Goal: Transaction & Acquisition: Subscribe to service/newsletter

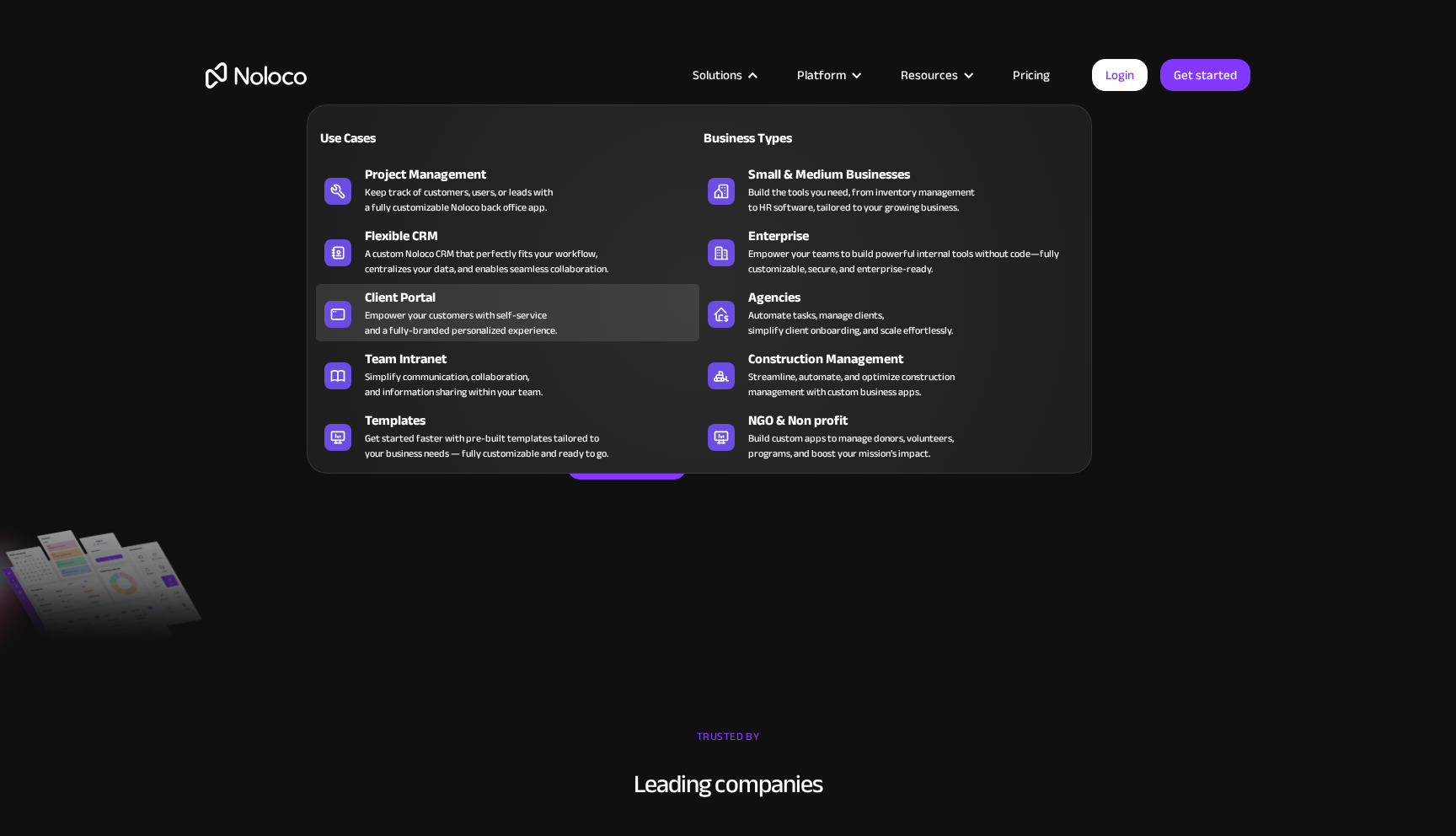
click at [421, 299] on div "Client Portal" at bounding box center [536, 297] width 342 height 20
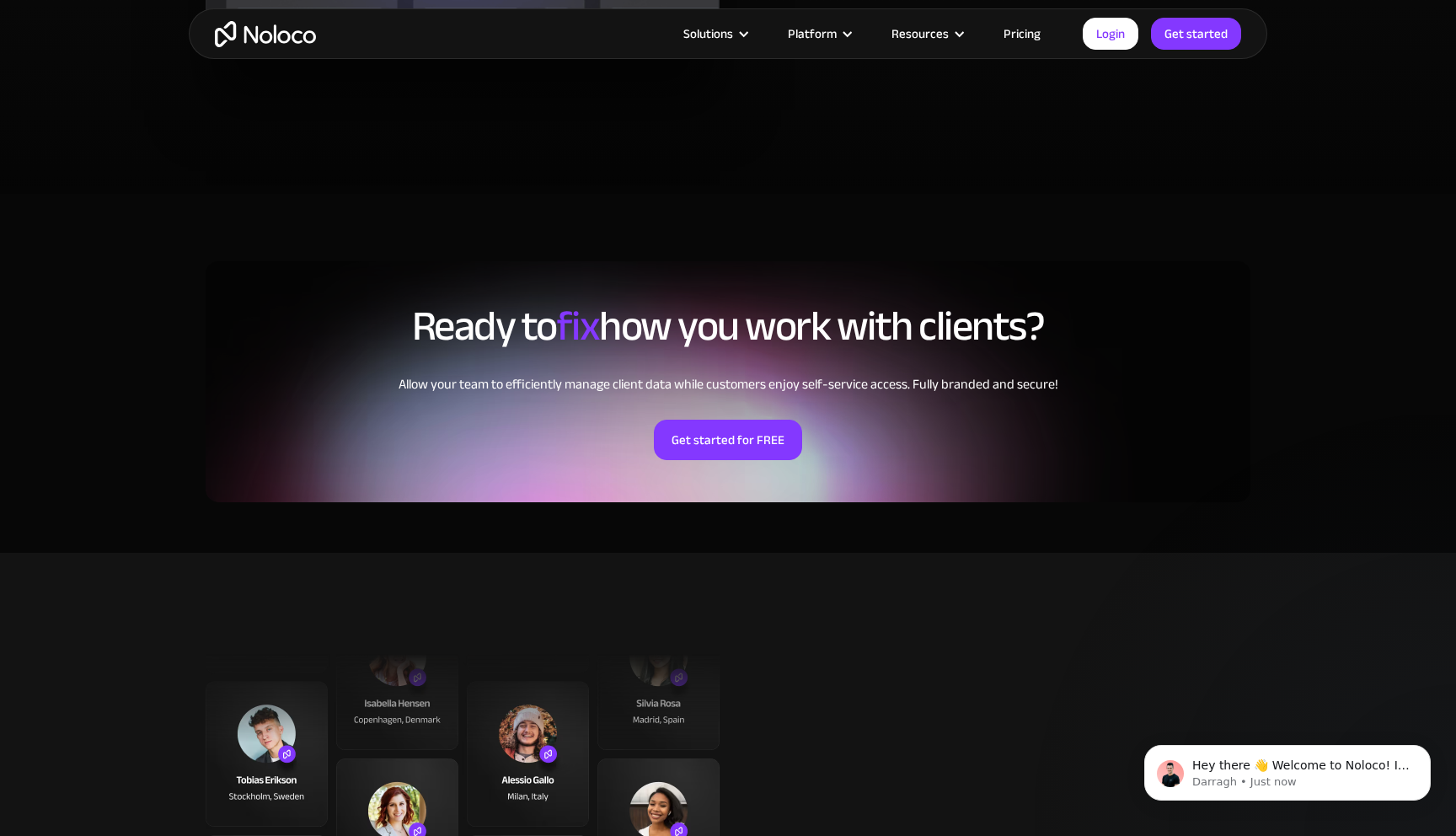
scroll to position [3761, 0]
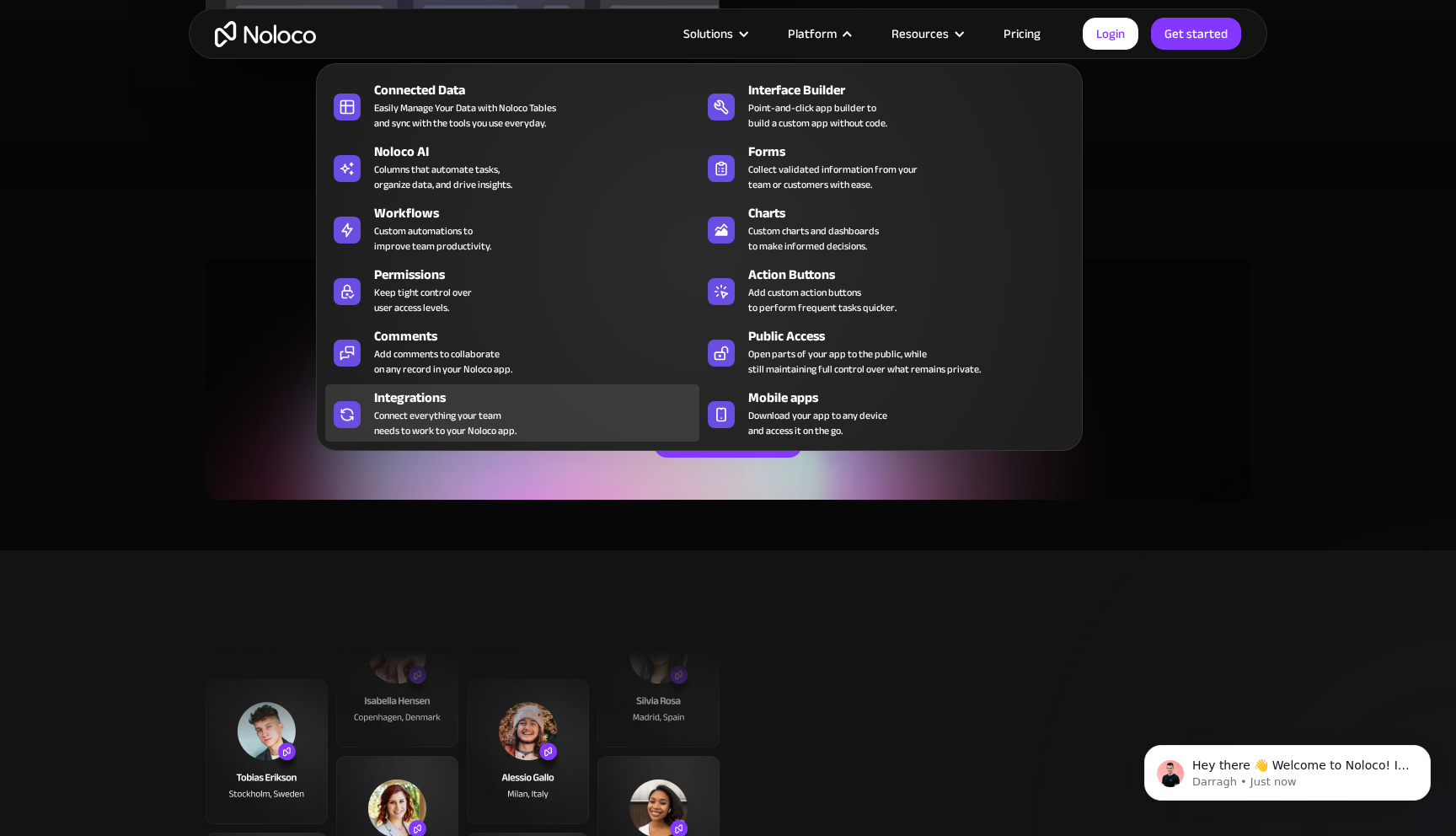
click at [440, 408] on div "Connect everything your team needs to work to your Noloco app." at bounding box center [445, 422] width 143 height 30
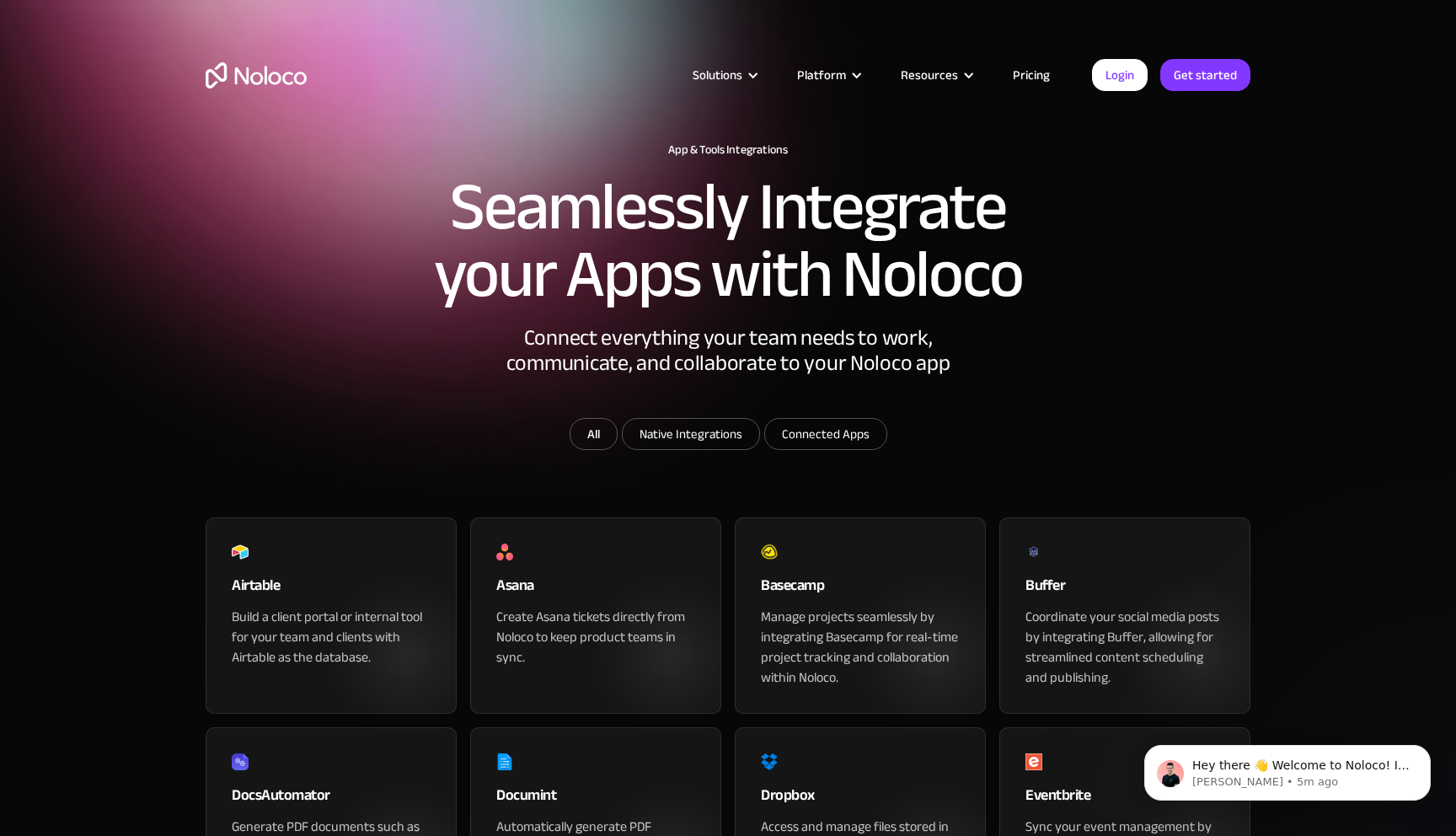
click at [1031, 73] on link "Pricing" at bounding box center [1032, 74] width 79 height 22
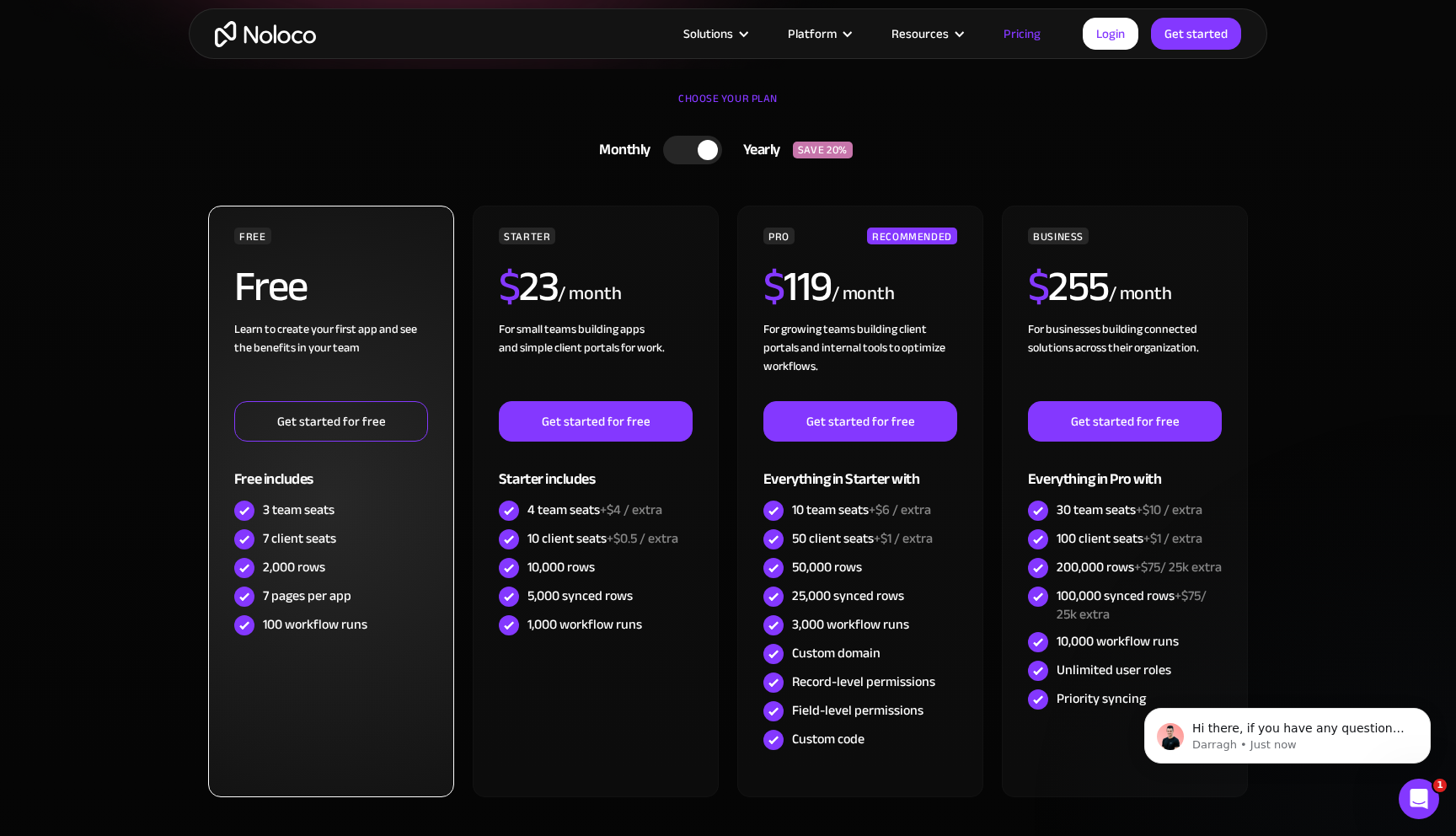
click at [323, 425] on link "Get started for free" at bounding box center [331, 421] width 194 height 41
